Goal: Complete application form: Complete application form

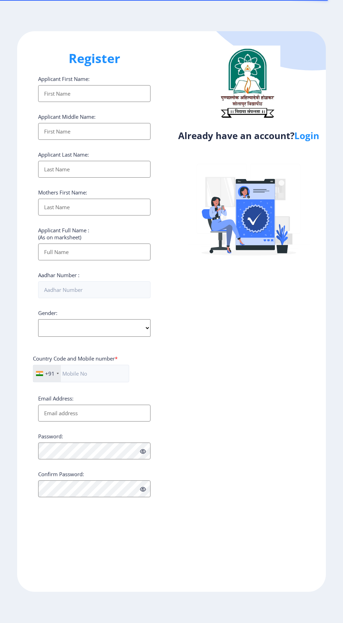
select select
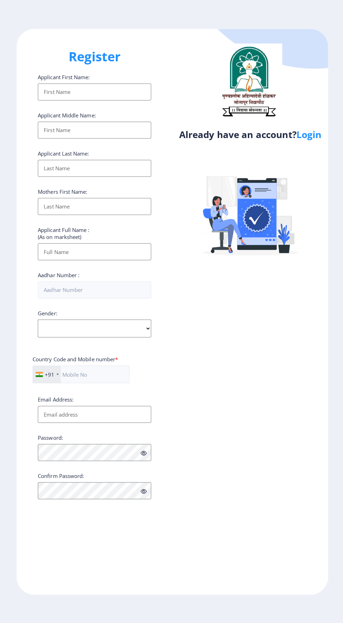
click at [64, 94] on input "Applicant First Name:" at bounding box center [94, 93] width 112 height 17
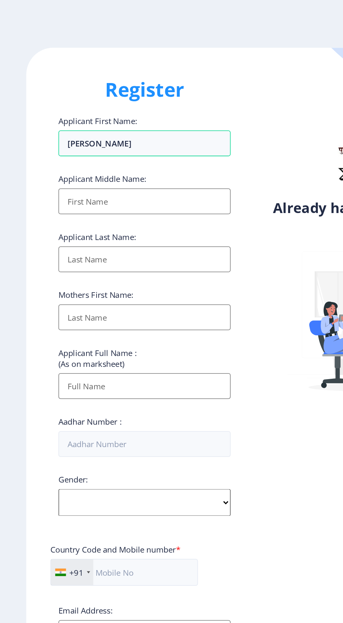
type input "Bhagyashri"
click at [69, 129] on input "Applicant First Name:" at bounding box center [94, 131] width 112 height 17
type input "Shankarayya"
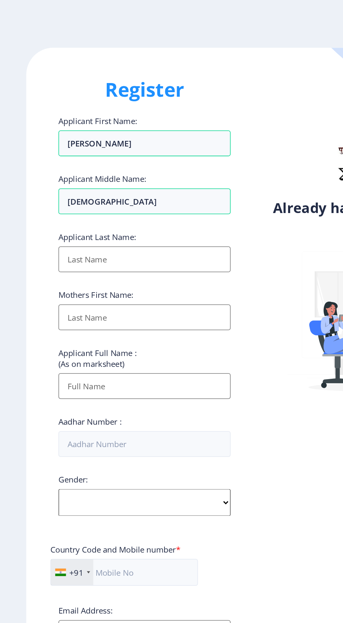
click at [51, 169] on input "Applicant First Name:" at bounding box center [94, 169] width 112 height 17
type input "Mathapati"
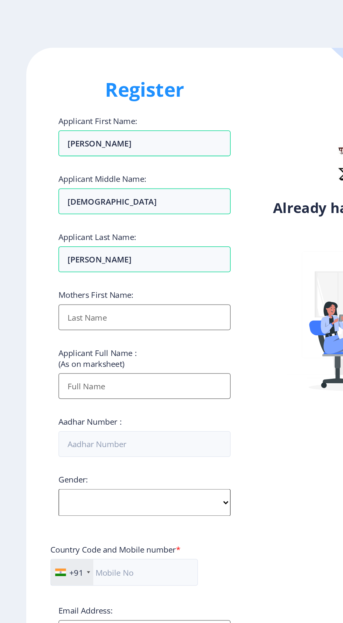
click at [96, 209] on input "Applicant First Name:" at bounding box center [94, 207] width 112 height 17
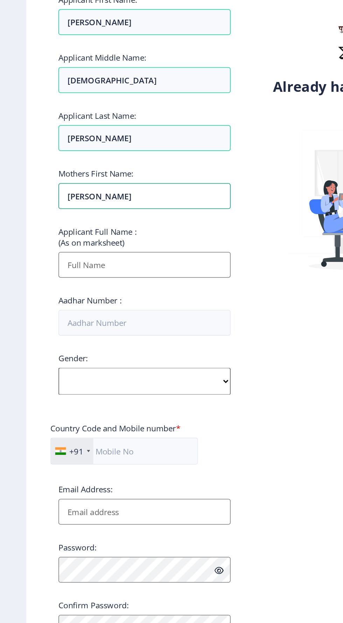
type input "[PERSON_NAME]"
click at [100, 250] on input "Applicant First Name:" at bounding box center [94, 251] width 112 height 17
type input "[PERSON_NAME]"
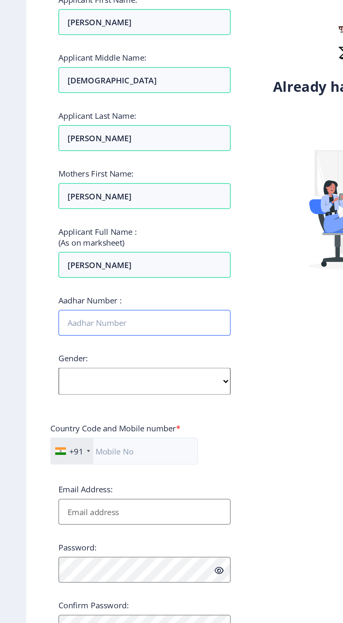
click at [96, 288] on input "Aadhar Number :" at bounding box center [94, 289] width 112 height 17
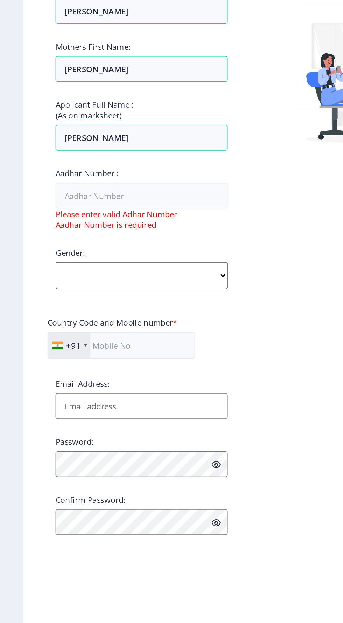
click at [142, 348] on select "Select Gender Male Female Other" at bounding box center [94, 342] width 112 height 18
select select "Female"
click at [38, 334] on select "Select Gender Male Female Other" at bounding box center [94, 342] width 112 height 18
click at [103, 429] on input "Email Address:" at bounding box center [94, 426] width 112 height 17
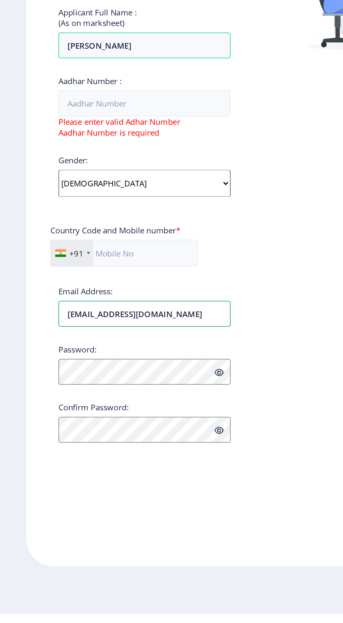
type input "[EMAIL_ADDRESS][DOMAIN_NAME]"
click at [60, 289] on input "Aadhar Number :" at bounding box center [94, 289] width 112 height 17
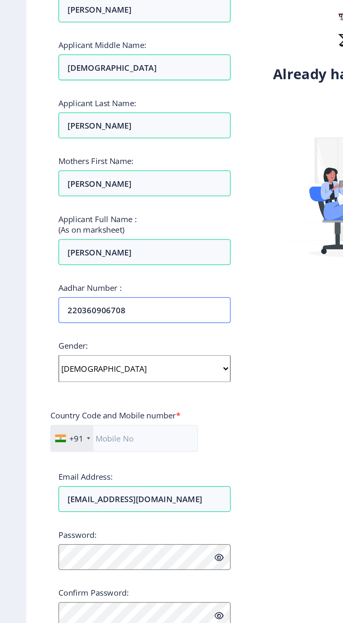
type input "220360906708"
click at [65, 102] on input "[PERSON_NAME]" at bounding box center [94, 93] width 112 height 17
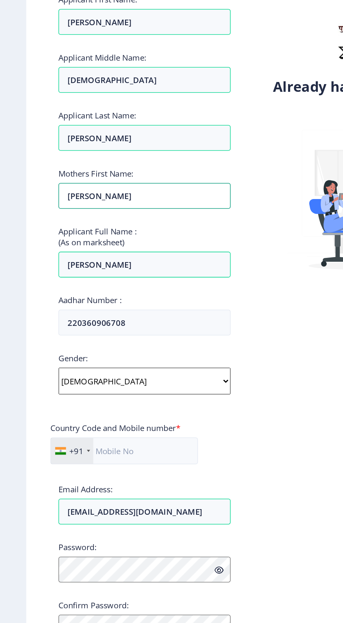
click at [50, 211] on input "[PERSON_NAME]" at bounding box center [94, 207] width 112 height 17
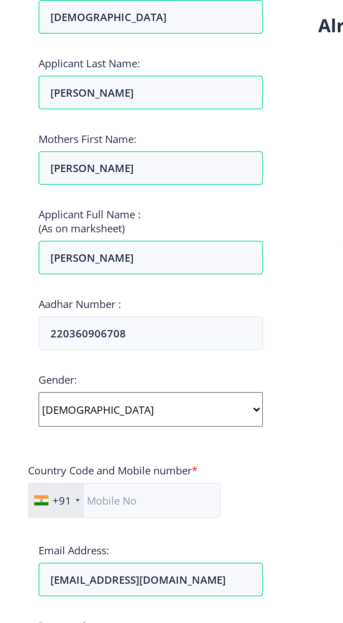
click at [24, 286] on div "Register Applicant First Name: Bhagyashri Applicant Middle Name: Shankarayya Ap…" at bounding box center [94, 311] width 154 height 560
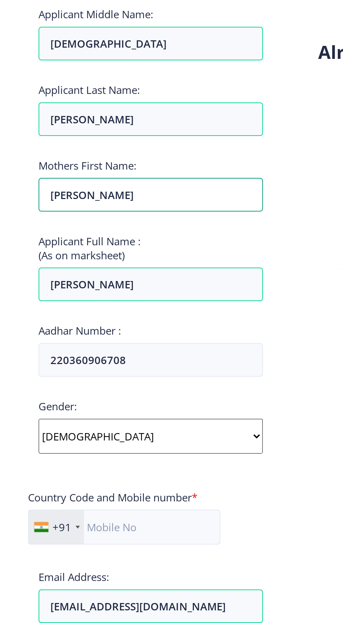
click at [54, 102] on input "Kalawati" at bounding box center [94, 93] width 112 height 17
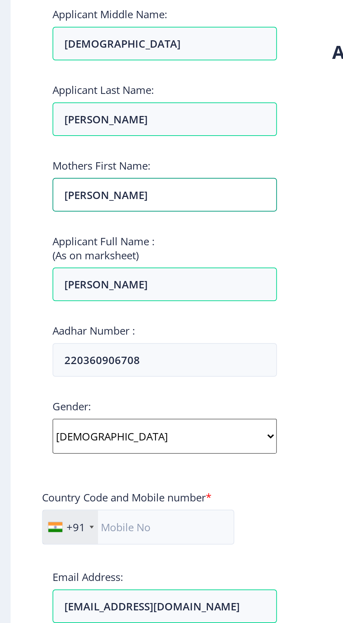
click at [59, 210] on input "Kalawati" at bounding box center [94, 207] width 112 height 17
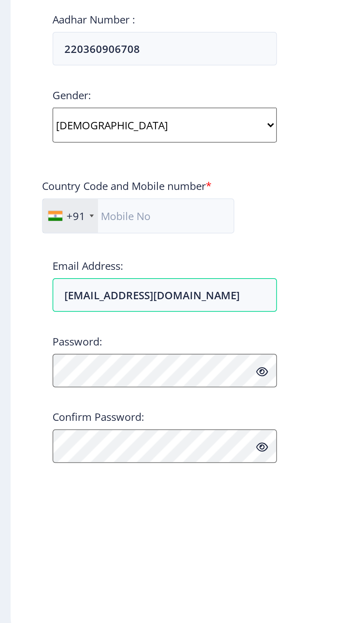
type input "[PERSON_NAME]"
click at [78, 374] on input "text" at bounding box center [81, 374] width 96 height 18
type input "9960775951"
click at [159, 372] on div "Register Applicant First Name: Bhagyashri Applicant Middle Name: Shankarayya Ap…" at bounding box center [94, 311] width 154 height 560
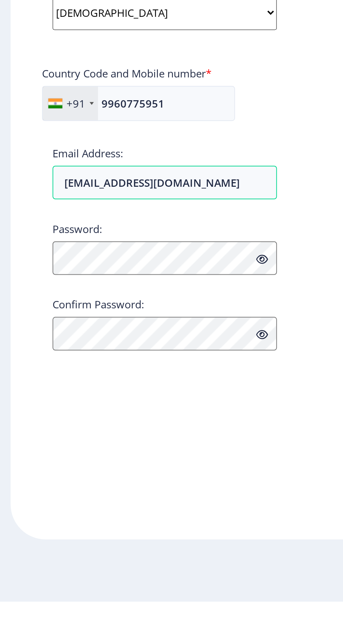
scroll to position [47, 0]
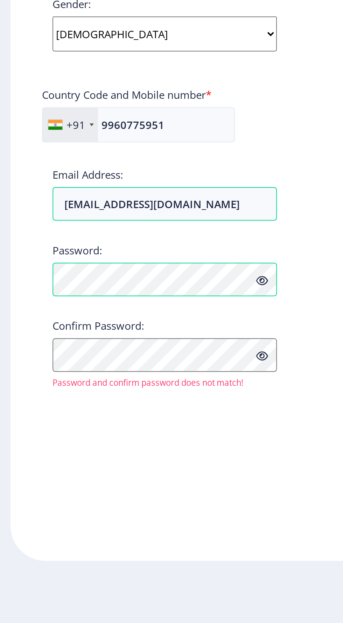
click at [141, 449] on icon at bounding box center [143, 451] width 6 height 5
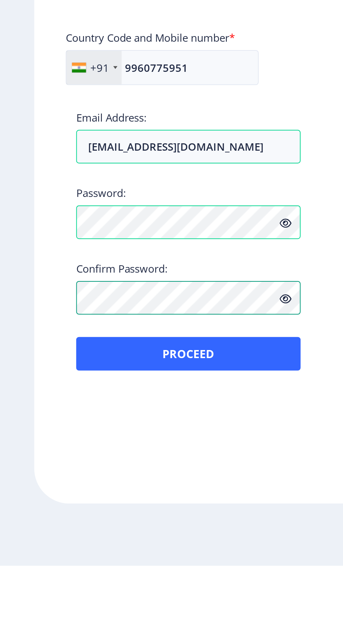
scroll to position [21, 0]
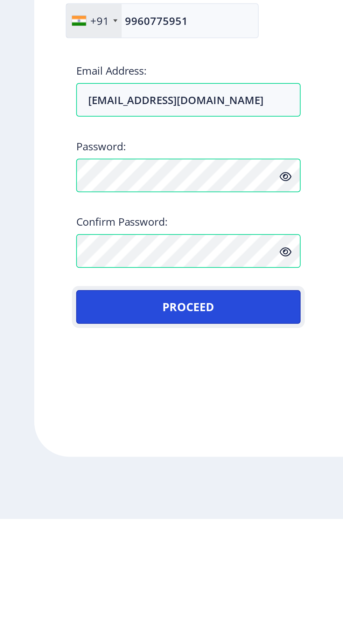
click at [64, 508] on button "Proceed" at bounding box center [94, 516] width 112 height 17
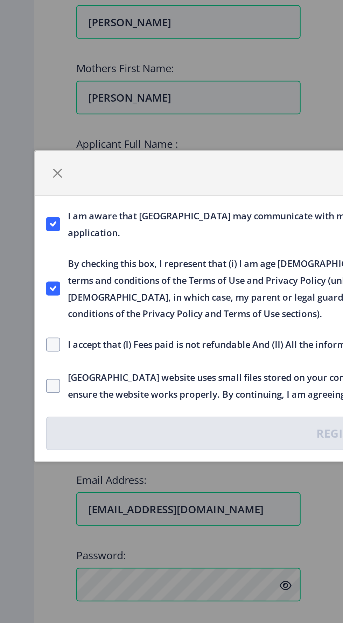
click at [28, 333] on span at bounding box center [26, 330] width 7 height 7
click at [23, 331] on input "I accept that (I) Fees paid is not refundable And (II) All the information fill…" at bounding box center [23, 331] width 0 height 0
checkbox input "true"
click at [29, 352] on span at bounding box center [26, 351] width 7 height 7
click at [23, 352] on input "Solapur University website uses small files stored on your computer, known as c…" at bounding box center [23, 351] width 0 height 0
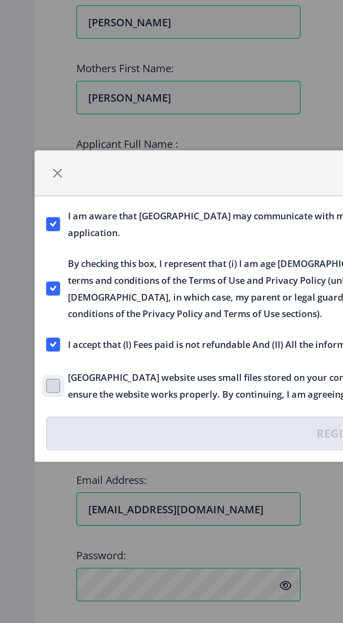
checkbox input "true"
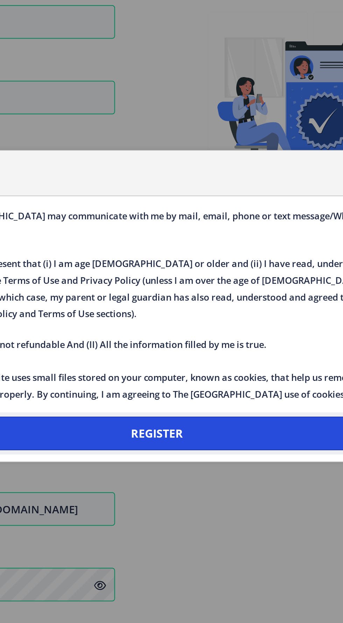
click at [193, 373] on button "Register" at bounding box center [171, 375] width 297 height 17
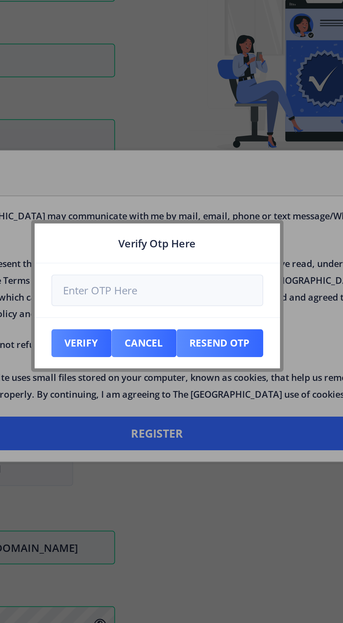
scroll to position [0, 0]
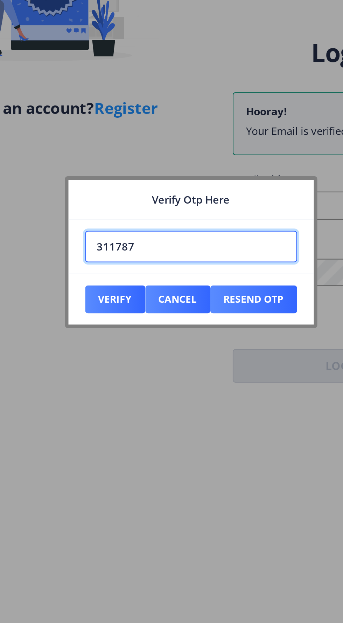
type input "311787"
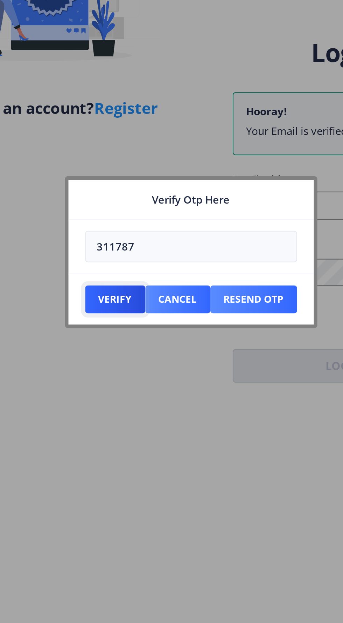
click at [132, 331] on button "Verify" at bounding box center [134, 330] width 30 height 14
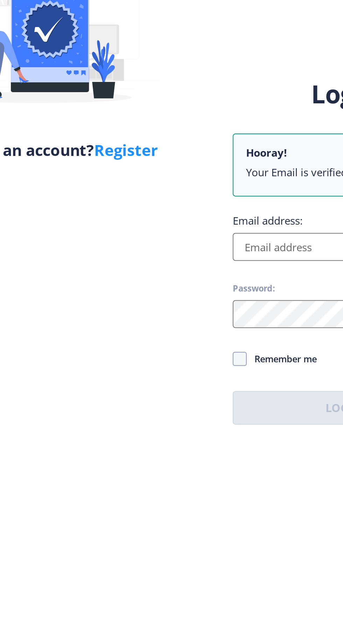
scroll to position [21, 0]
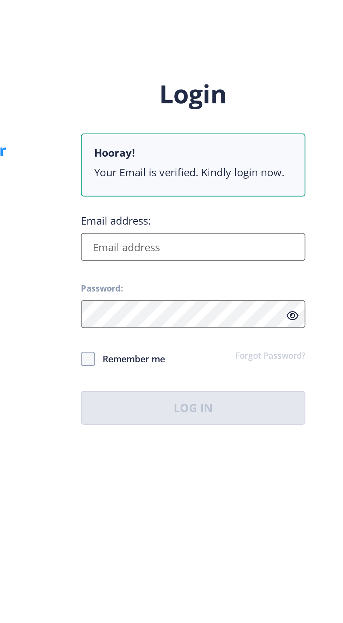
click at [205, 309] on input "Email address:" at bounding box center [249, 304] width 112 height 14
type input "[EMAIL_ADDRESS][DOMAIN_NAME]"
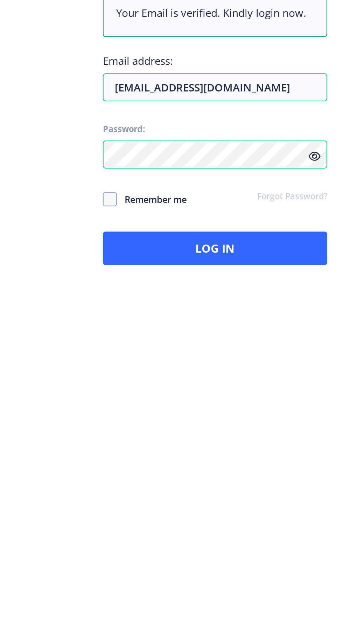
click at [196, 361] on span at bounding box center [196, 359] width 7 height 7
click at [193, 360] on input "Remember me" at bounding box center [193, 359] width 0 height 0
checkbox input "true"
click at [296, 339] on icon at bounding box center [299, 337] width 6 height 5
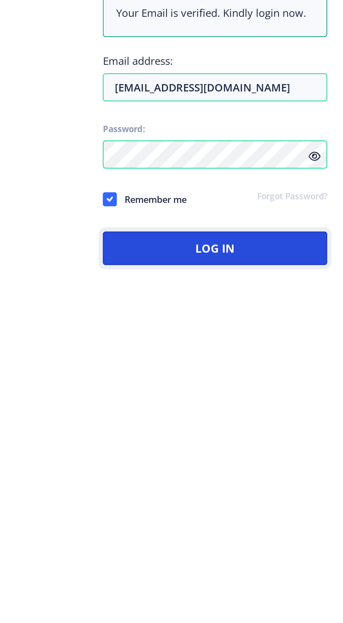
click at [257, 388] on button "Log In" at bounding box center [249, 384] width 112 height 17
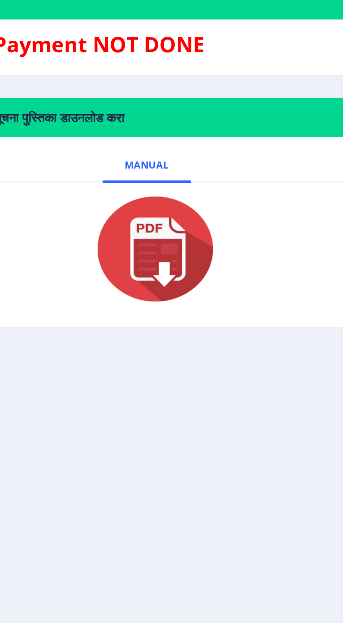
click at [186, 357] on img at bounding box center [181, 385] width 70 height 56
click at [182, 340] on span "Manual" at bounding box center [182, 343] width 22 height 6
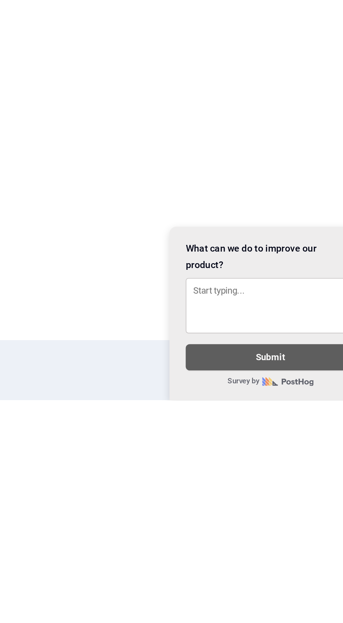
scroll to position [49, 0]
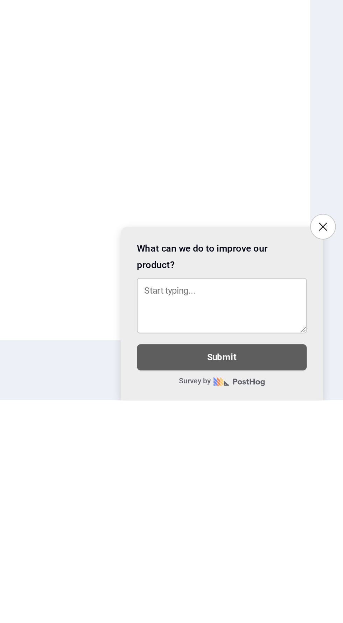
click at [331, 531] on icon "Close survey" at bounding box center [333, 533] width 4 height 4
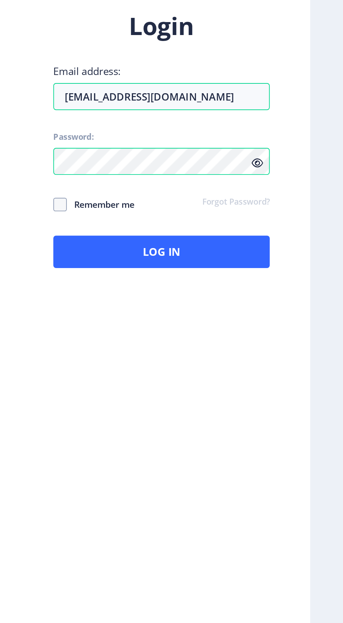
click at [296, 316] on icon at bounding box center [299, 318] width 6 height 5
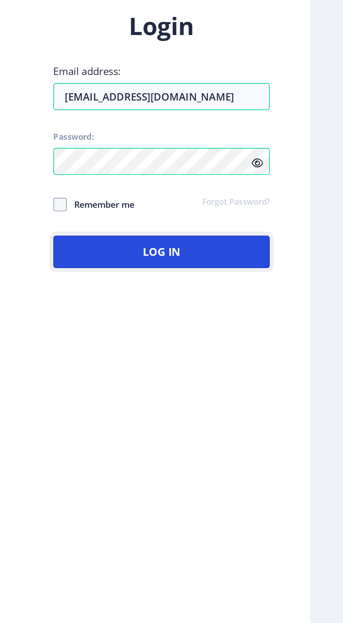
click at [263, 357] on button "Log In" at bounding box center [249, 364] width 112 height 17
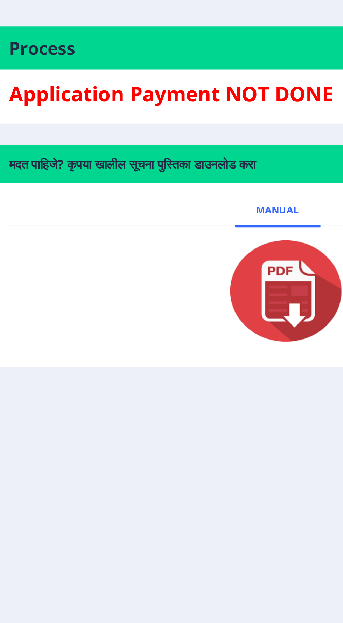
scroll to position [29, 0]
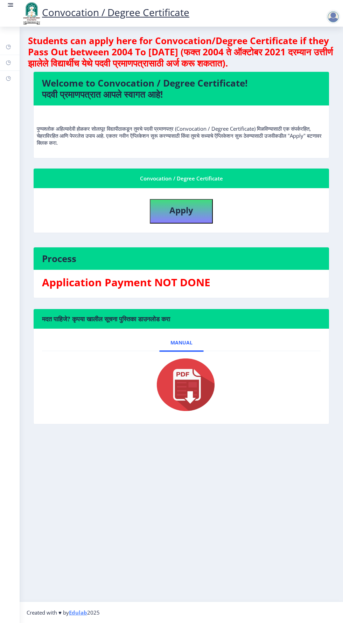
click at [220, 271] on div "Process Application Payment NOT DONE" at bounding box center [181, 278] width 307 height 62
click at [186, 204] on b "Apply" at bounding box center [181, 210] width 24 height 12
select select
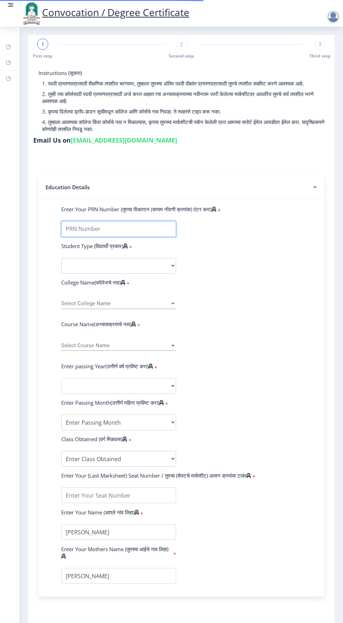
click at [110, 221] on input "Enter Your PRN Number (तुमचा पीआरएन (कायम नोंदणी क्रमांक) एंटर करा)" at bounding box center [118, 229] width 115 height 16
type input "202301075076433"
click at [295, 240] on form "Enter Your PRN Number (तुमचा पीआरएन (कायम नोंदणी क्रमांक) एंटर करा) * Student T…" at bounding box center [181, 395] width 251 height 378
click at [130, 258] on select "Select Student Type Regular External" at bounding box center [118, 266] width 115 height 16
select select "Regular"
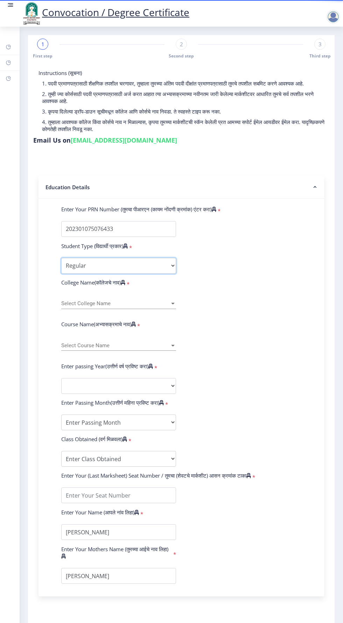
click at [61, 258] on select "Select Student Type Regular External" at bounding box center [118, 266] width 115 height 16
click at [124, 300] on span "Select College Name" at bounding box center [115, 303] width 109 height 6
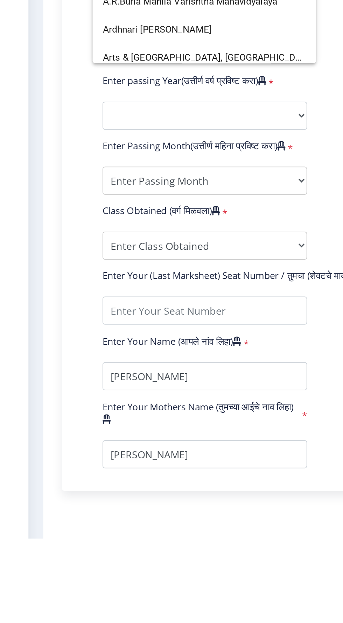
scroll to position [29, 0]
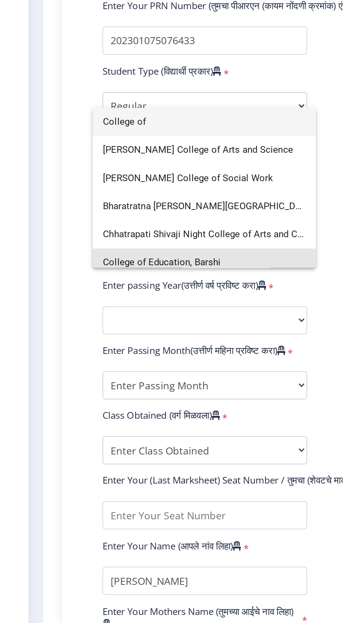
type input "College of"
click at [111, 353] on span "College of Education, Barshi" at bounding box center [118, 353] width 114 height 16
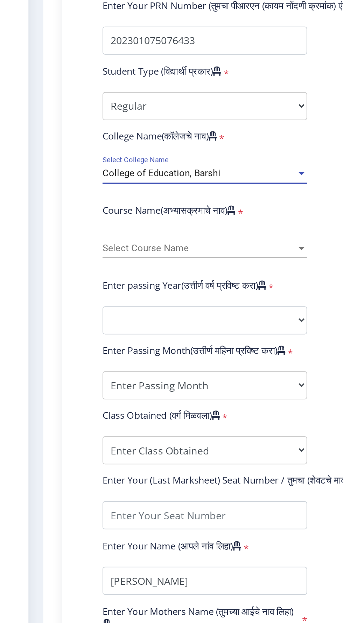
scroll to position [5, 0]
click at [108, 342] on span "Select Course Name" at bounding box center [115, 345] width 109 height 6
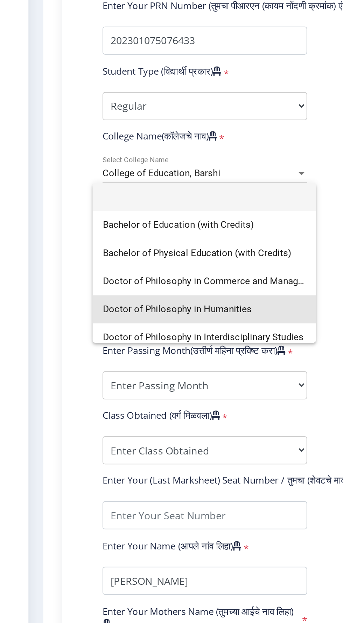
scroll to position [29, 0]
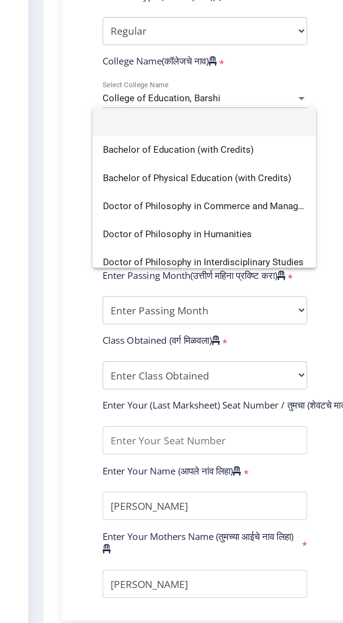
click at [25, 344] on div at bounding box center [171, 311] width 343 height 623
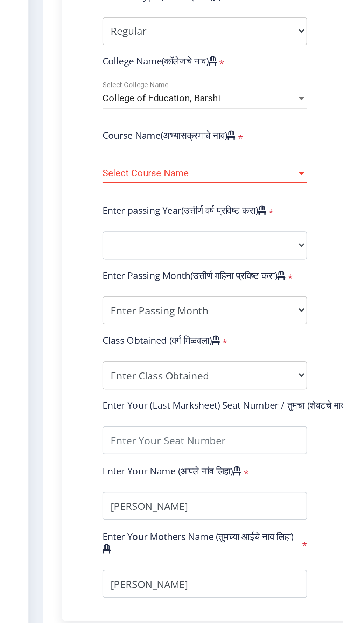
click at [74, 342] on span "Select Course Name" at bounding box center [115, 345] width 109 height 6
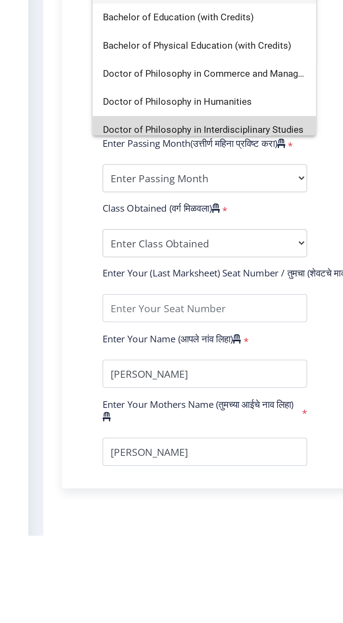
click at [143, 394] on span "Doctor of Philosophy in Interdisciplinary Studies" at bounding box center [118, 395] width 114 height 16
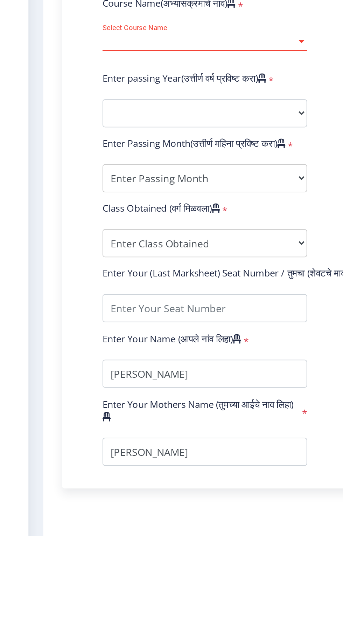
scroll to position [5, 0]
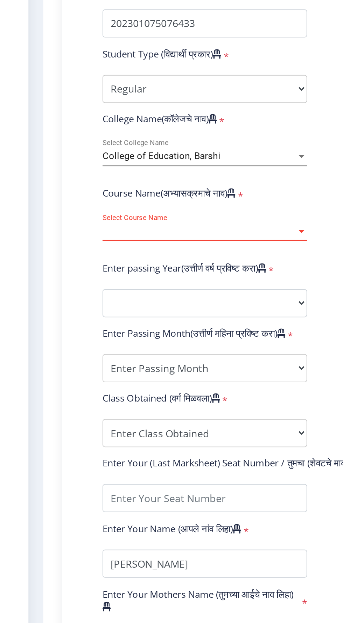
select select "January"
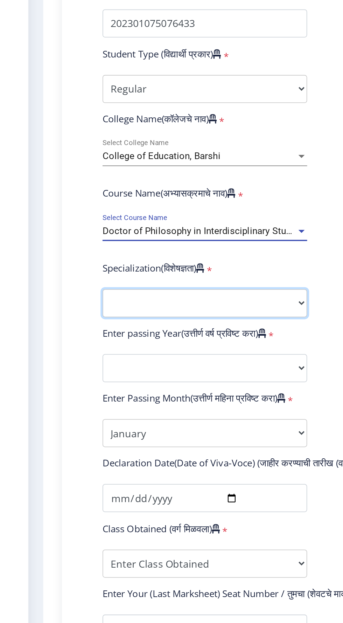
click at [83, 378] on select "Specialization Education Physical Education Social Work Other" at bounding box center [118, 386] width 115 height 16
select select "Physical Education"
click at [61, 378] on select "Specialization Education Physical Education Social Work Other" at bounding box center [118, 386] width 115 height 16
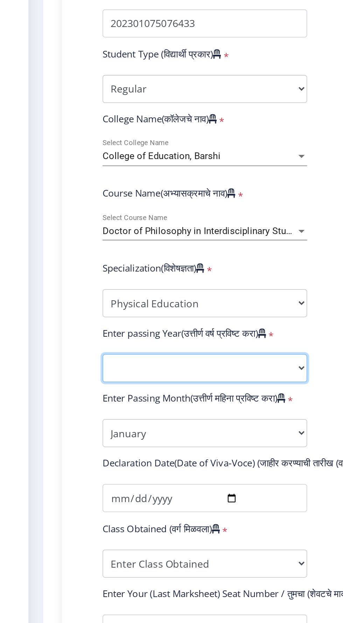
click at [88, 414] on select "2025 2024 2023 2022 2021 2020 2019 2018 2017 2016 2015 2014 2013 2012 2011 2010…" at bounding box center [118, 422] width 115 height 16
select select "2025"
click at [61, 414] on select "2025 2024 2023 2022 2021 2020 2019 2018 2017 2016 2015 2014 2013 2012 2011 2010…" at bounding box center [118, 422] width 115 height 16
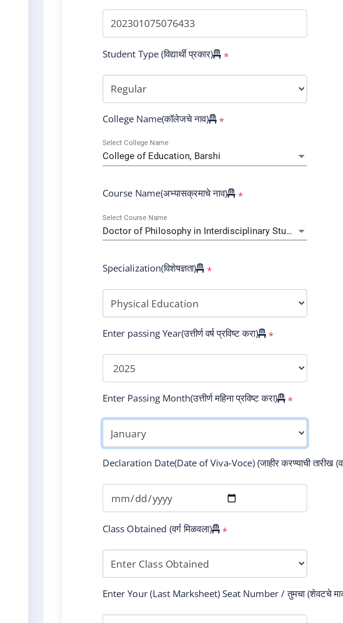
click at [100, 451] on select "Enter Passing Month January February March April May June July August September…" at bounding box center [118, 459] width 115 height 16
select select "August"
click at [61, 451] on select "Enter Passing Month January February March April May June July August September…" at bounding box center [118, 459] width 115 height 16
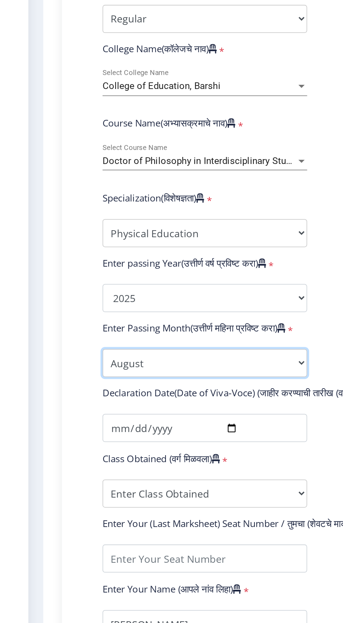
scroll to position [65, 0]
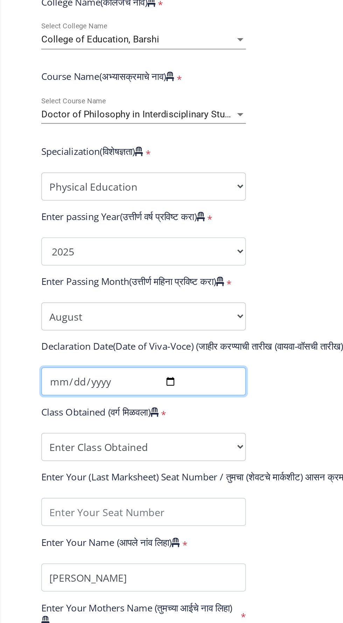
click at [138, 422] on input "date" at bounding box center [118, 430] width 115 height 16
type input "[DATE]"
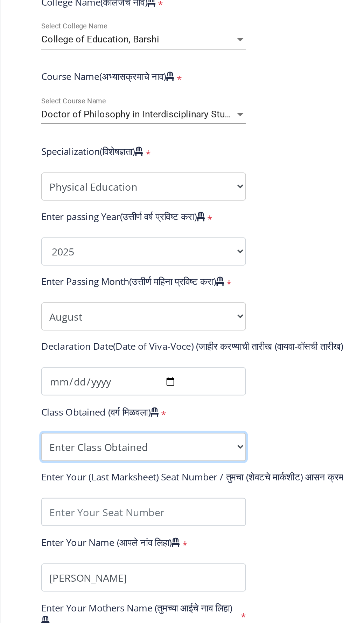
click at [130, 458] on select "Enter Class Obtained FIRST CLASS WITH DISTINCTION FIRST CLASS HIGHER SECOND CLA…" at bounding box center [118, 466] width 115 height 16
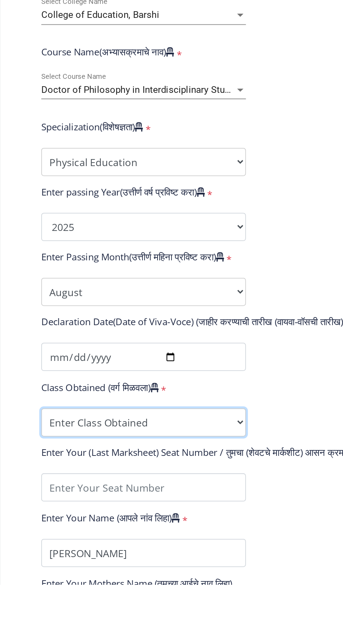
scroll to position [21, 0]
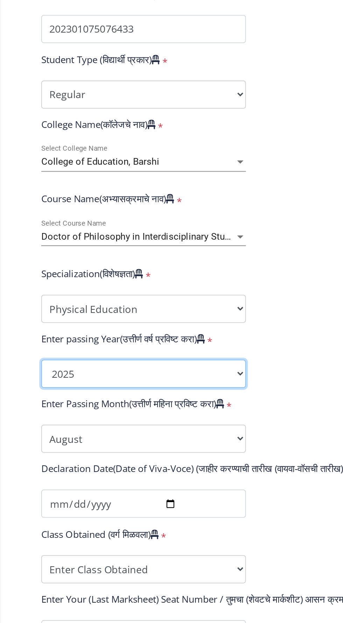
click at [122, 414] on select "2025 2024 2023 2022 2021 2020 2019 2018 2017 2016 2015 2014 2013 2012 2011 2010…" at bounding box center [118, 422] width 115 height 16
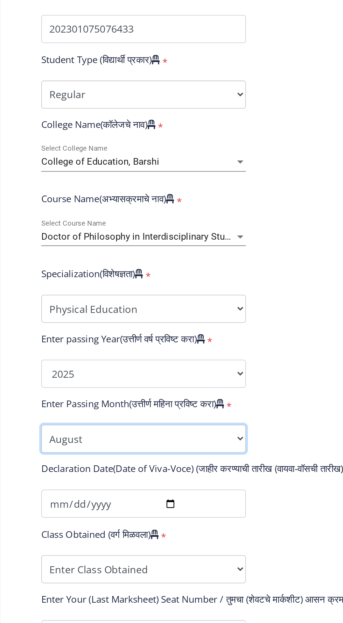
click at [133, 451] on select "Enter Passing Month January February March April May June July August September…" at bounding box center [118, 459] width 115 height 16
select select "February"
click at [61, 451] on select "Enter Passing Month January February March April May June July August September…" at bounding box center [118, 459] width 115 height 16
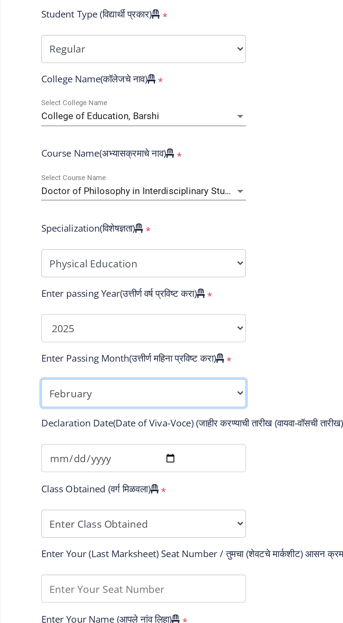
scroll to position [59, 0]
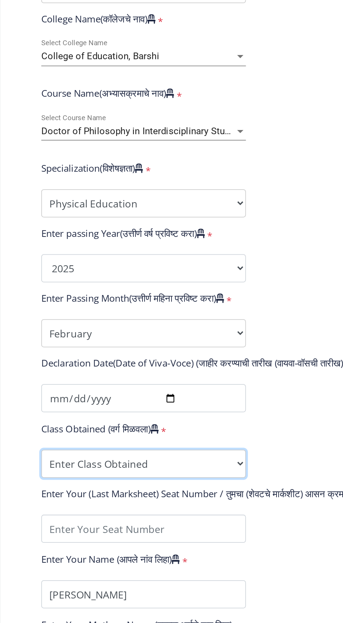
click at [132, 465] on select "Enter Class Obtained FIRST CLASS WITH DISTINCTION FIRST CLASS HIGHER SECOND CLA…" at bounding box center [118, 473] width 115 height 16
select select "Grade O"
click at [61, 465] on select "Enter Class Obtained FIRST CLASS WITH DISTINCTION FIRST CLASS HIGHER SECOND CLA…" at bounding box center [118, 473] width 115 height 16
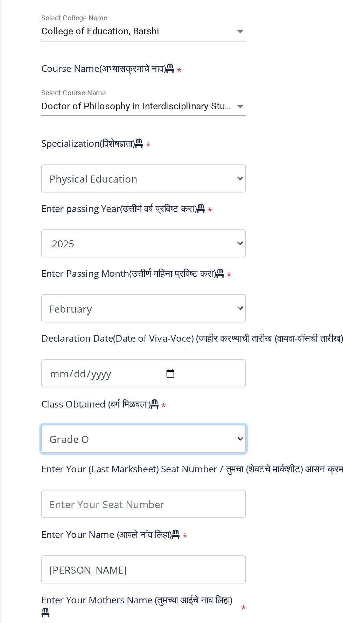
scroll to position [72, 0]
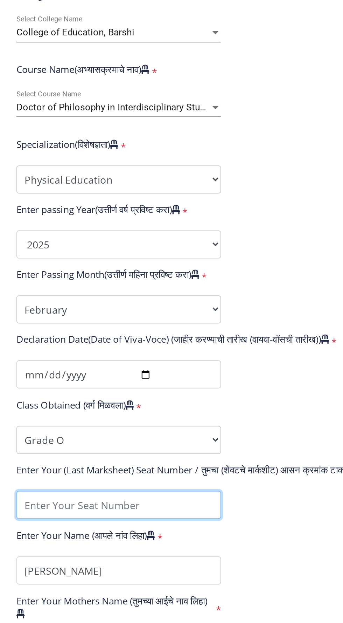
click at [80, 488] on input "textarea" at bounding box center [118, 496] width 115 height 16
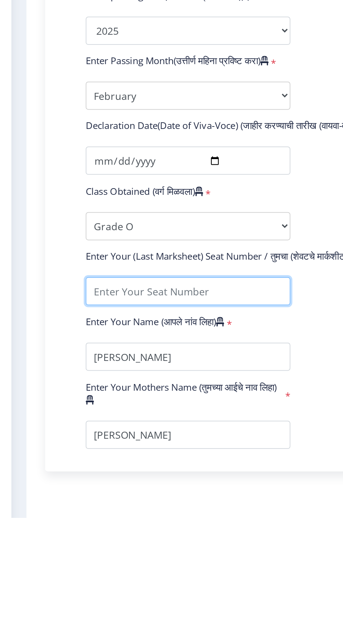
scroll to position [21, 0]
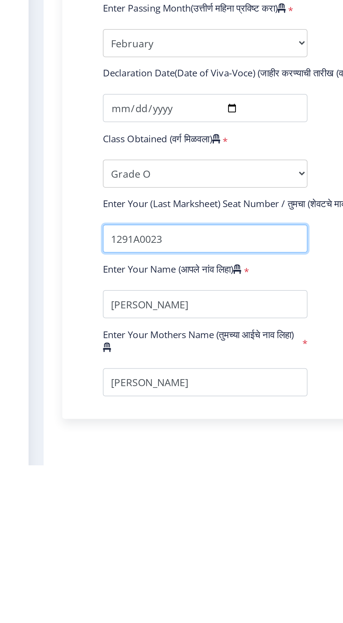
type input "1291A0023"
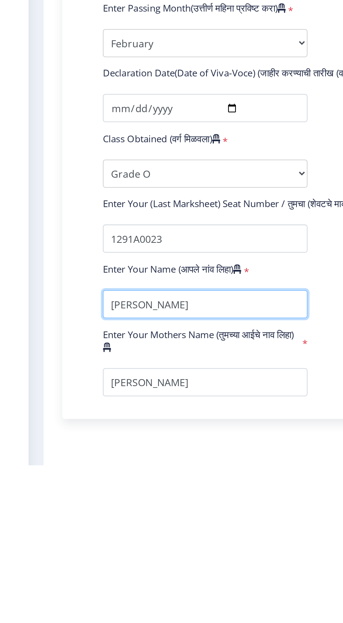
click at [114, 525] on input "textarea" at bounding box center [118, 533] width 115 height 16
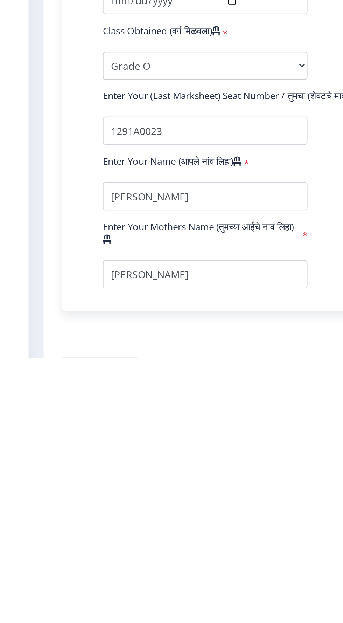
click at [58, 622] on button "Save & Next" at bounding box center [60, 630] width 42 height 13
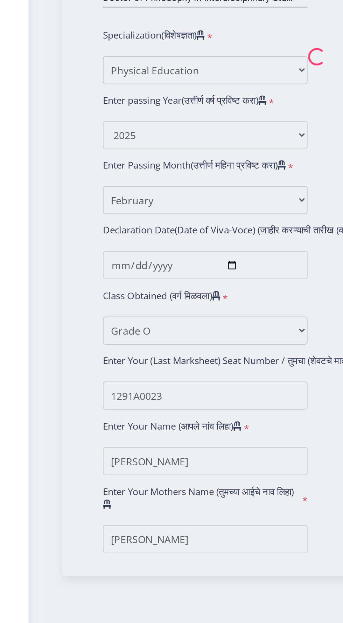
select select
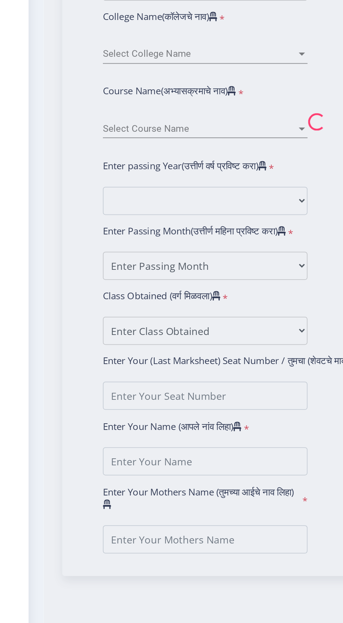
type input "[PERSON_NAME]"
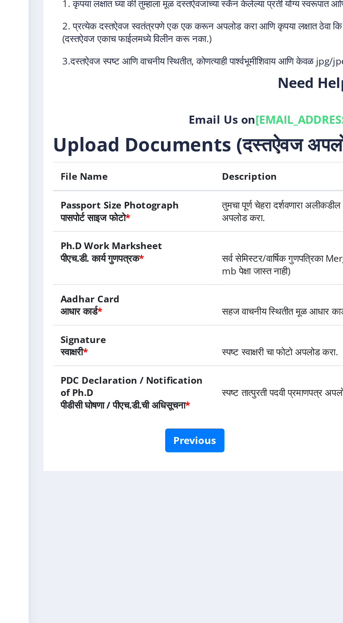
scroll to position [21, 0]
